Goal: Task Accomplishment & Management: Manage account settings

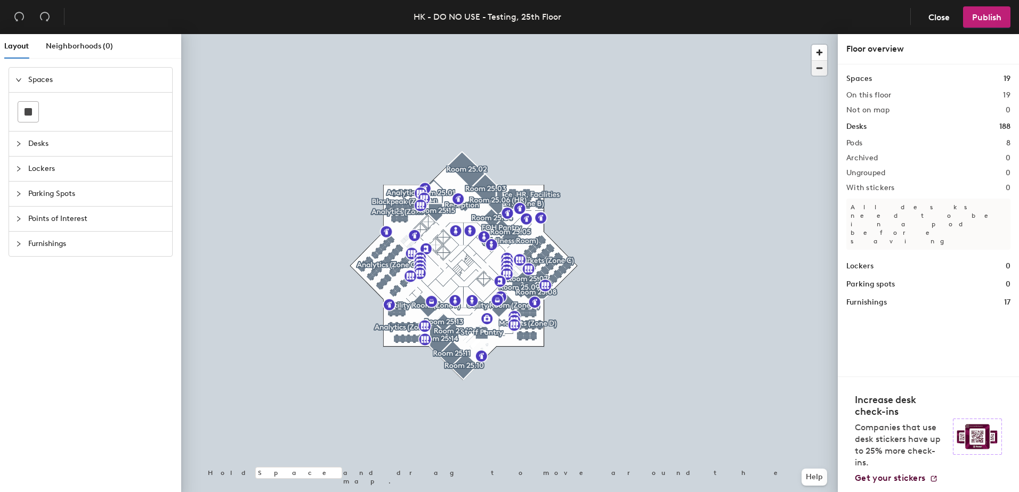
click at [817, 67] on span "button" at bounding box center [819, 68] width 15 height 15
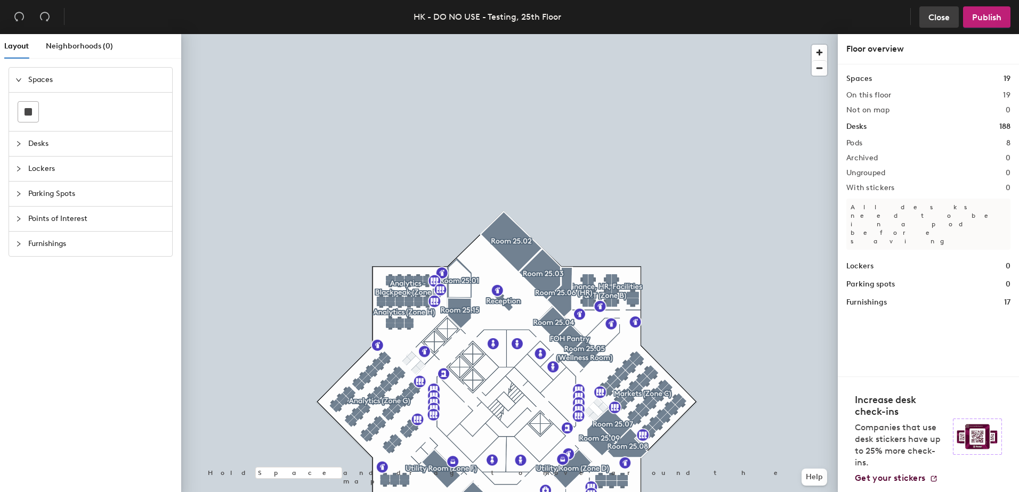
click at [937, 17] on span "Close" at bounding box center [938, 17] width 21 height 10
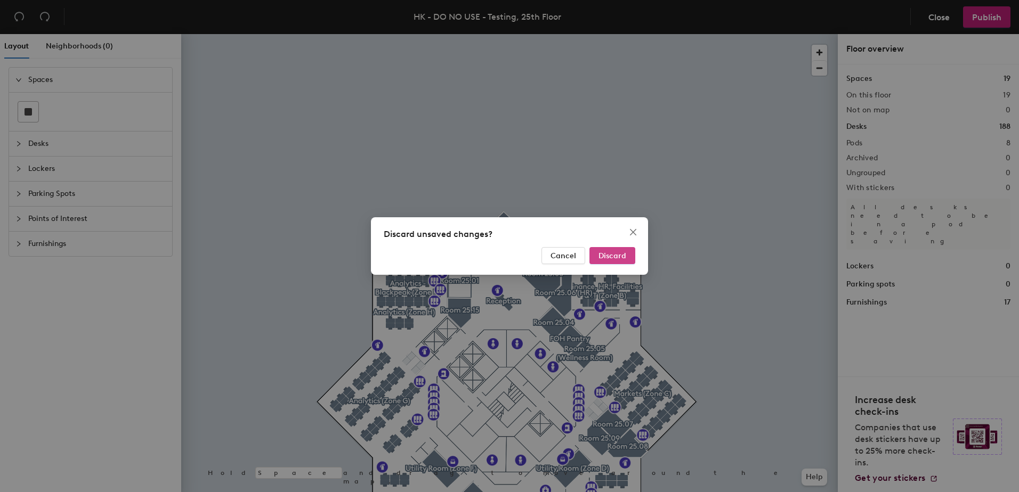
click at [619, 247] on button "Discard" at bounding box center [612, 255] width 46 height 17
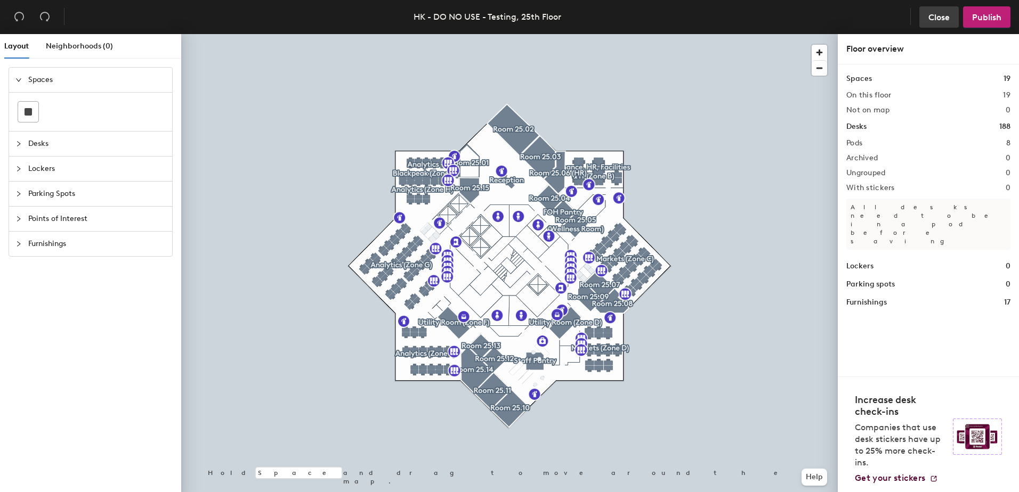
click at [934, 17] on span "Close" at bounding box center [938, 17] width 21 height 10
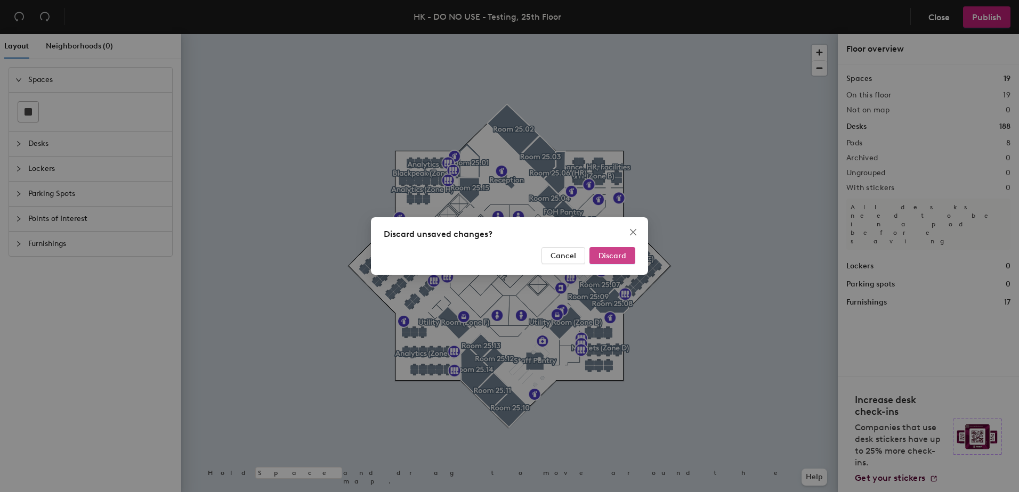
click at [614, 256] on span "Discard" at bounding box center [612, 256] width 28 height 9
